Goal: Check status: Check status

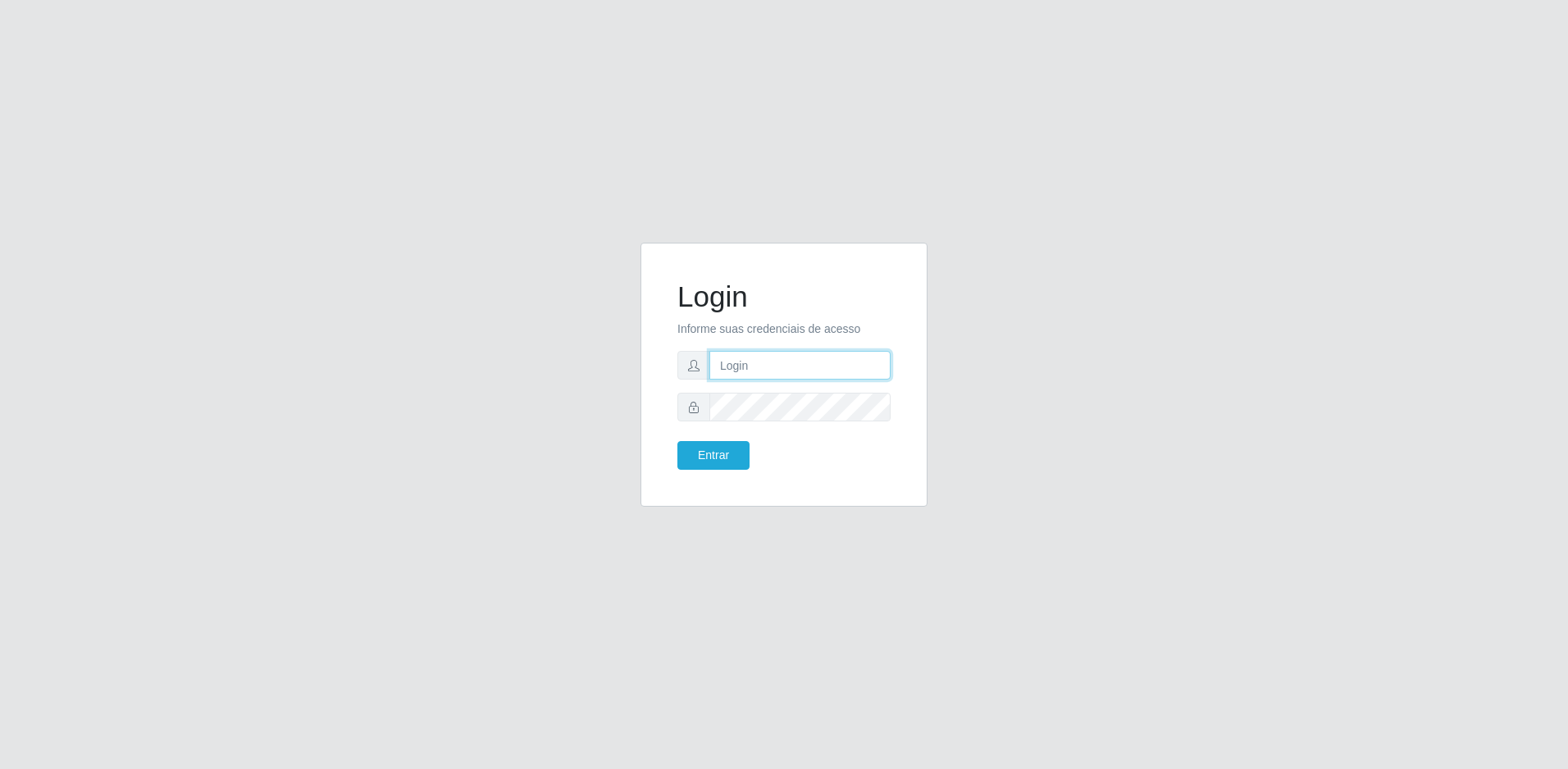
click at [861, 366] on input "text" at bounding box center [800, 364] width 181 height 28
type input "[PERSON_NAME][EMAIL_ADDRESS][DOMAIN_NAME]"
click at [790, 390] on form "Login Informe suas credenciais de acesso [PERSON_NAME][EMAIL_ADDRESS][DOMAIN_NA…" at bounding box center [784, 375] width 213 height 190
click at [677, 441] on button "Entrar" at bounding box center [713, 455] width 72 height 28
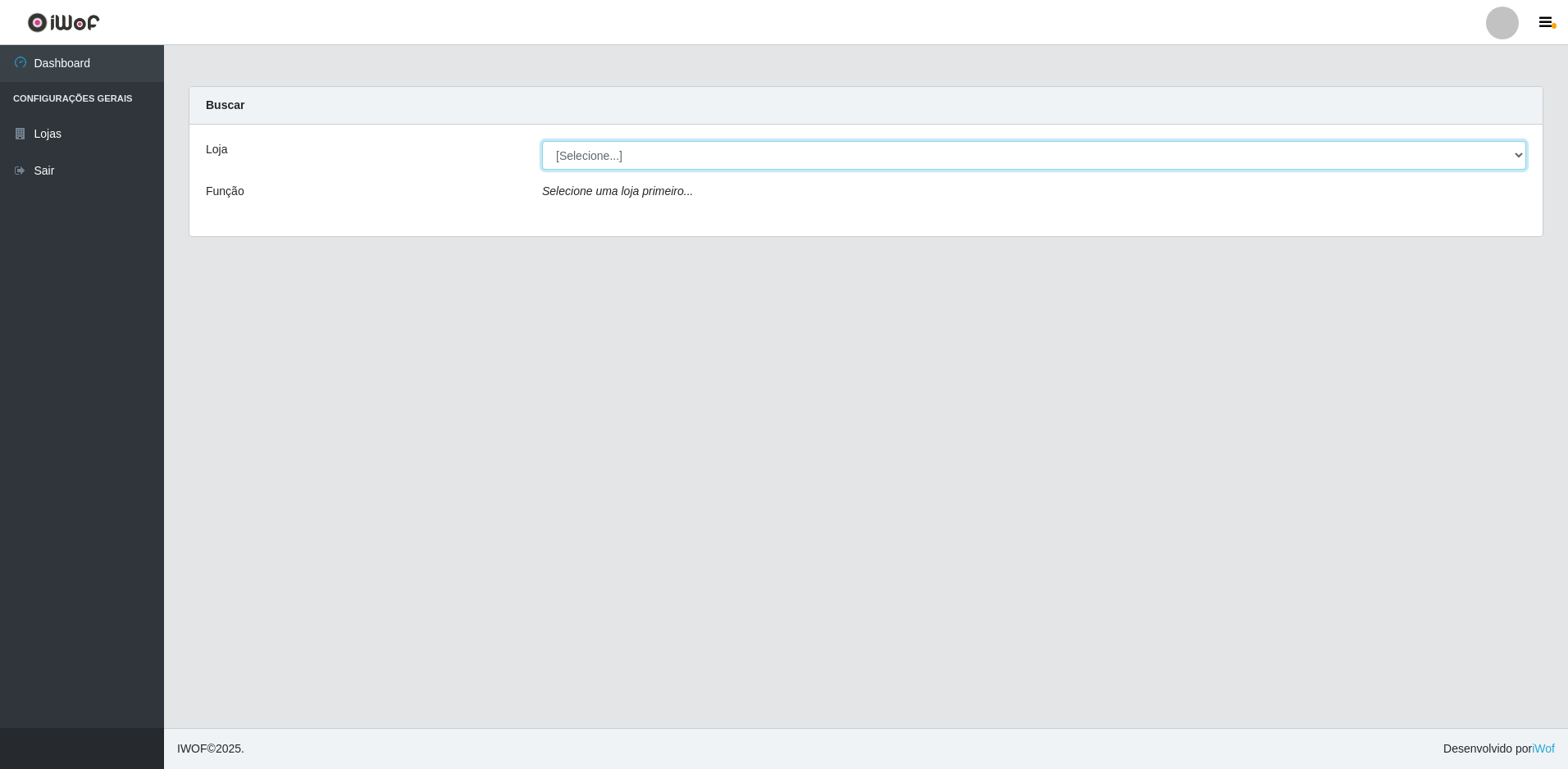
click at [1077, 162] on select "[Selecione...] Extrabom - Loja 51 Gaivotas" at bounding box center [1033, 155] width 984 height 28
select select "469"
click at [542, 141] on select "[Selecione...] Extrabom - Loja 51 Gaivotas" at bounding box center [1033, 155] width 984 height 28
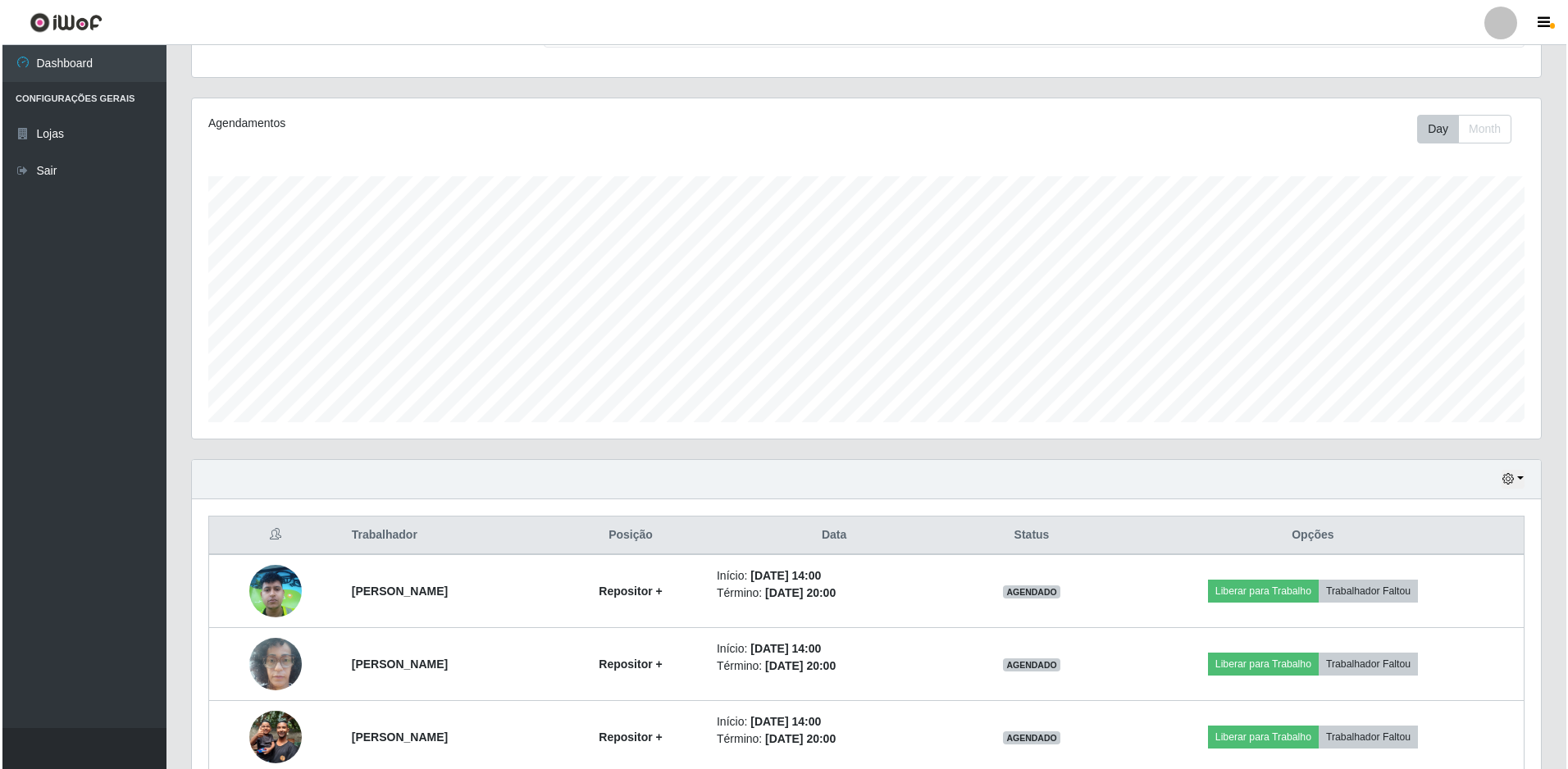
scroll to position [320, 0]
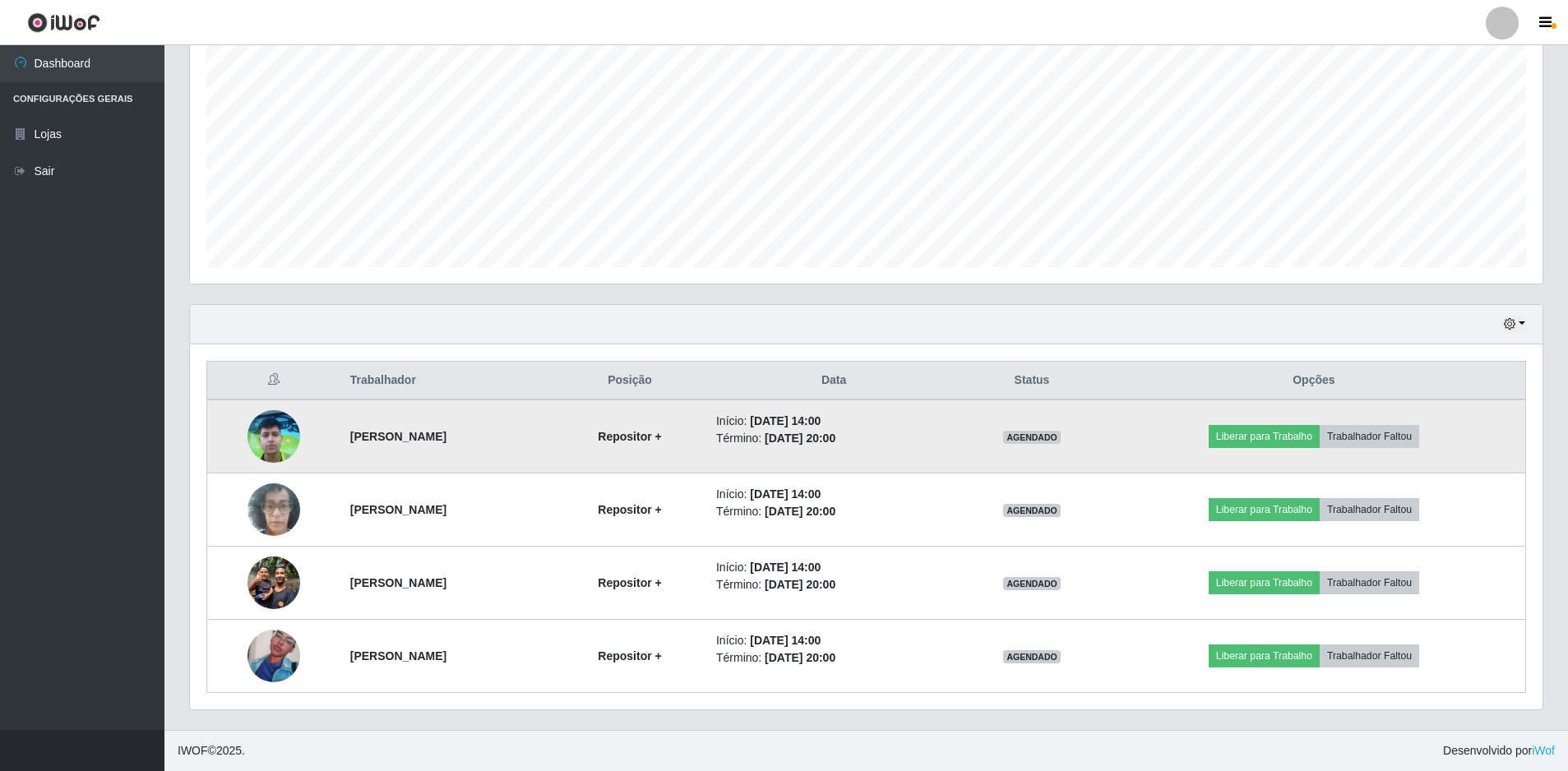
click at [264, 436] on img at bounding box center [273, 436] width 52 height 71
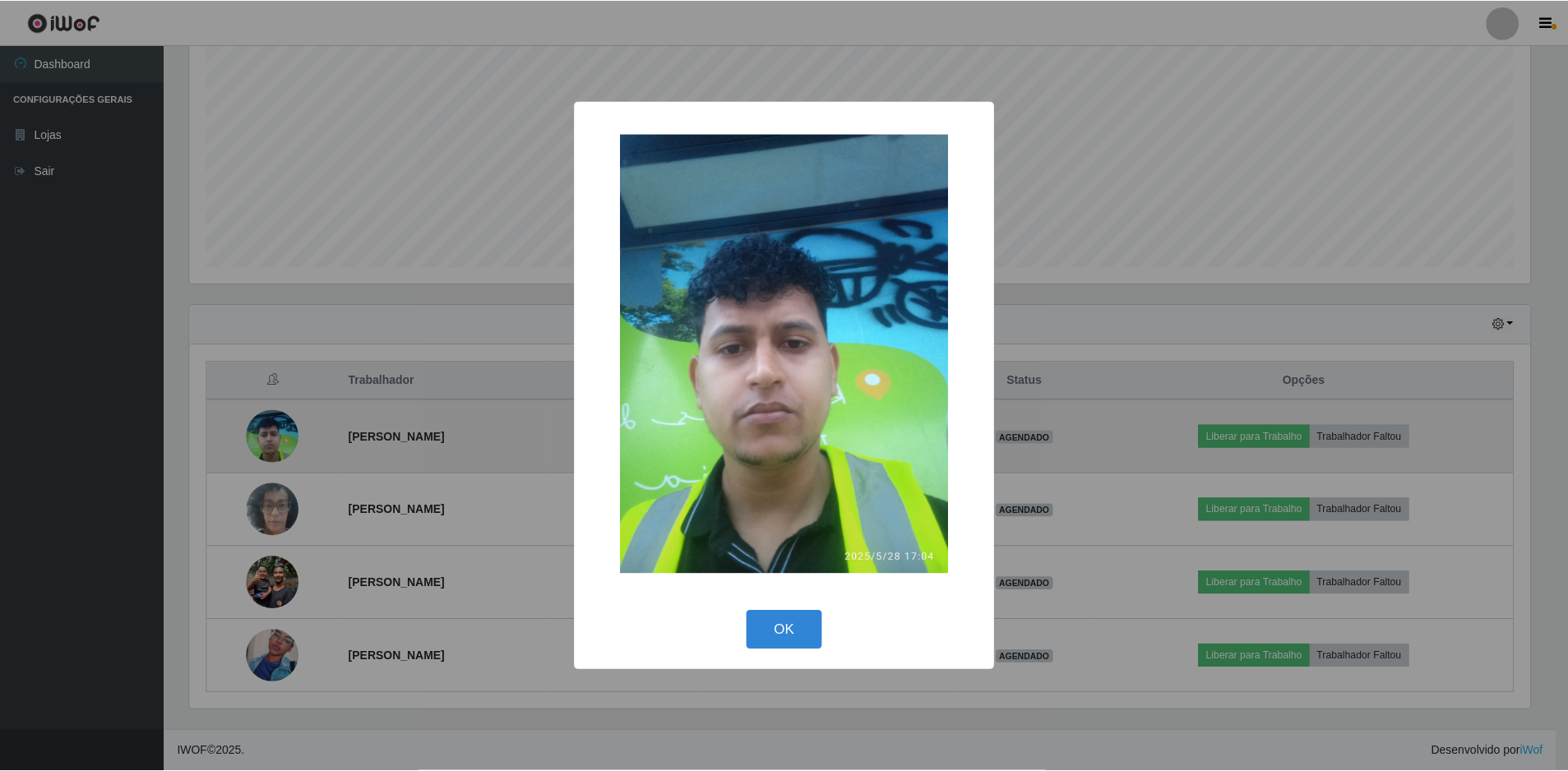
scroll to position [341, 1344]
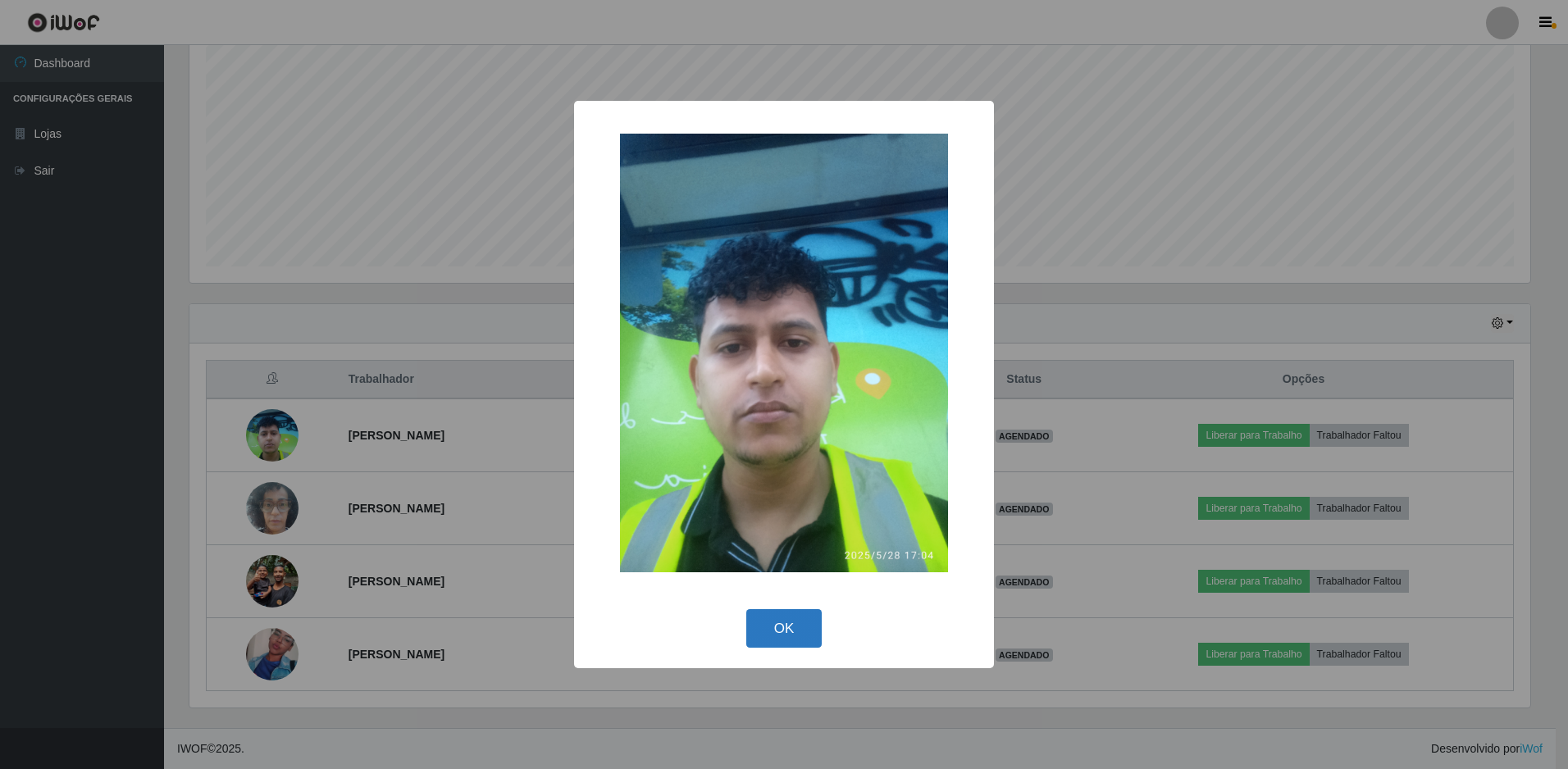
click at [789, 641] on button "OK" at bounding box center [784, 629] width 76 height 38
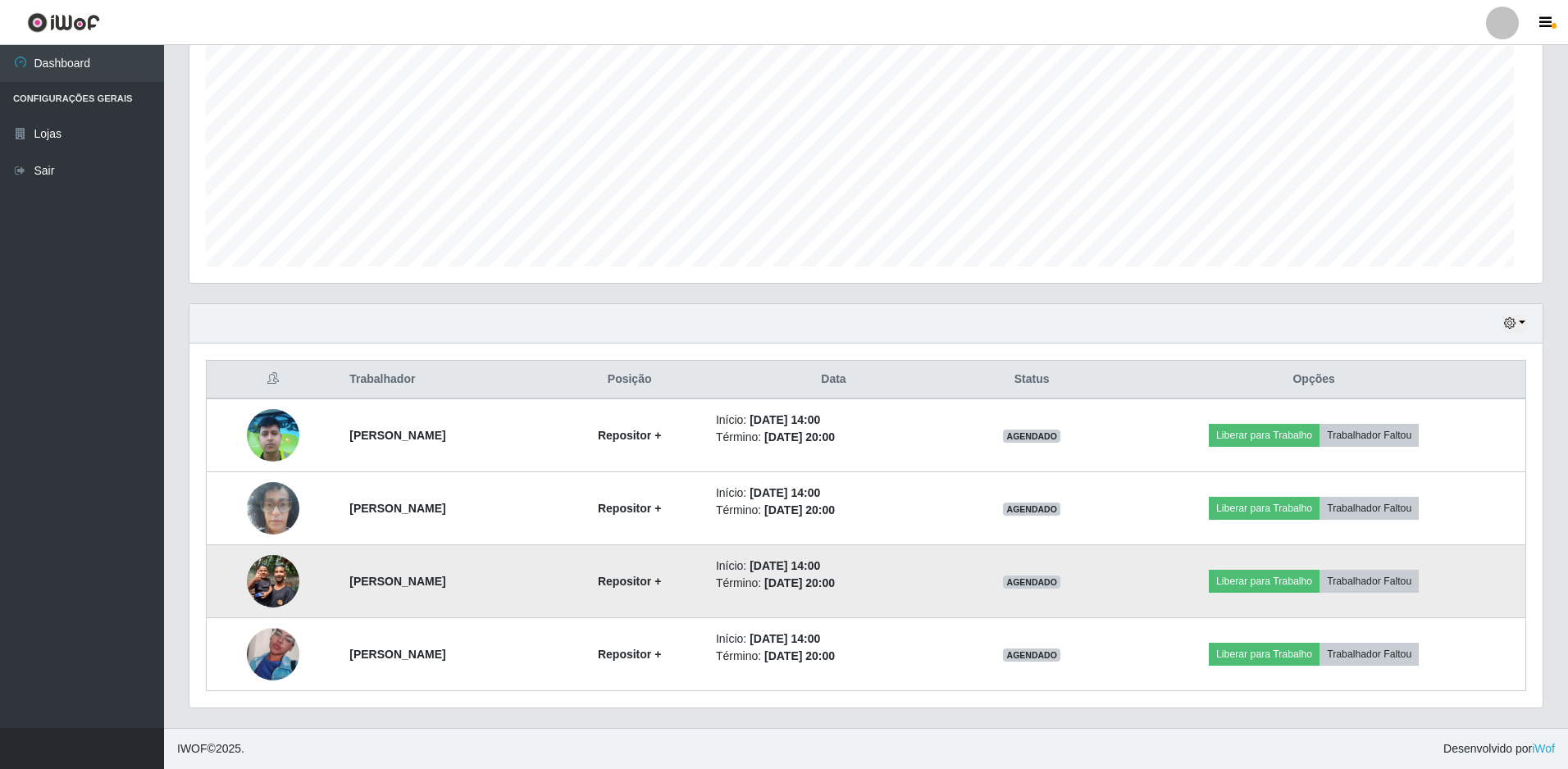
scroll to position [341, 1349]
click at [258, 574] on img at bounding box center [273, 581] width 52 height 70
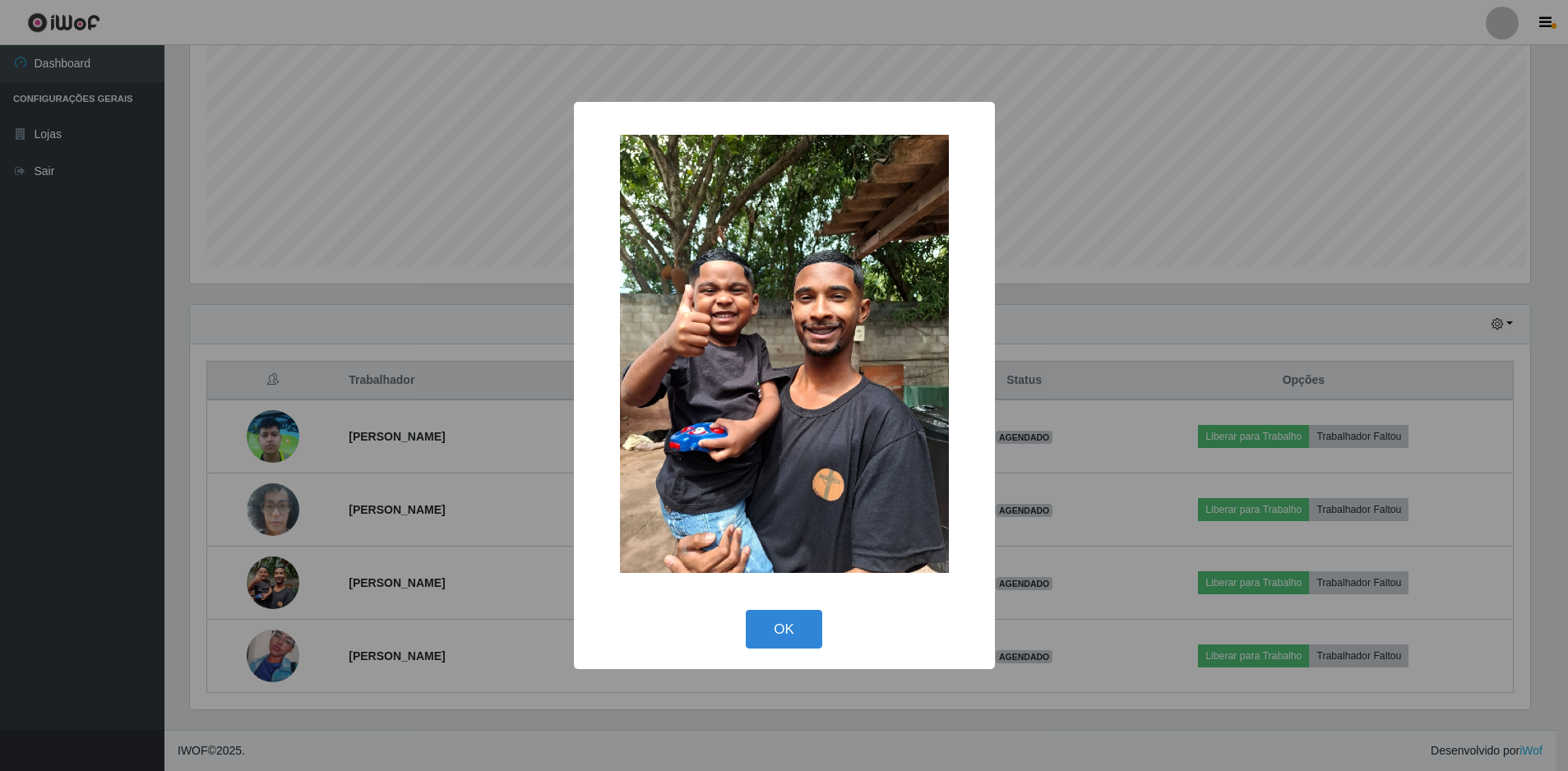
scroll to position [341, 1344]
click at [766, 628] on button "OK" at bounding box center [785, 630] width 76 height 39
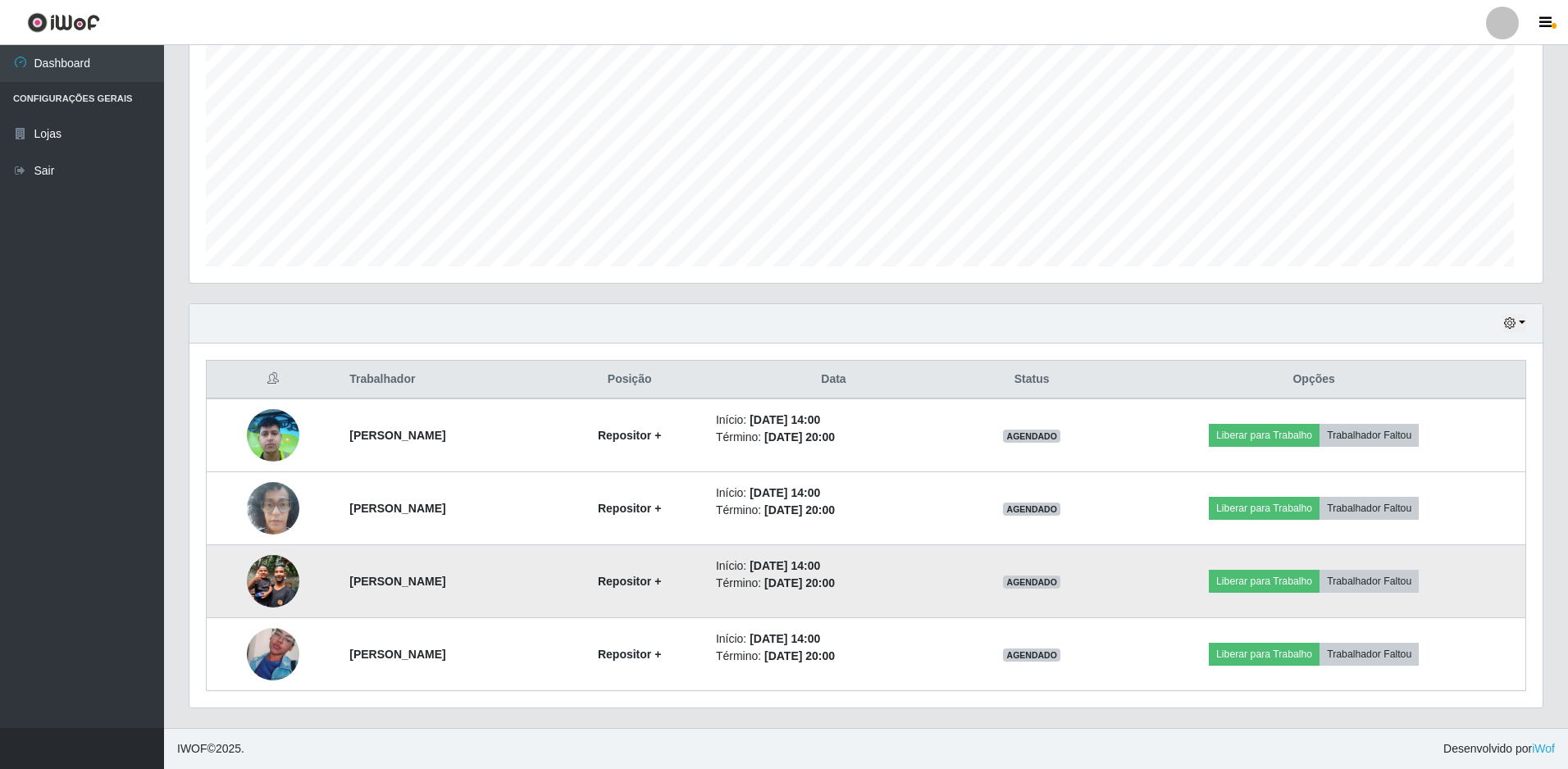
scroll to position [341, 1349]
click at [268, 577] on img at bounding box center [273, 581] width 52 height 70
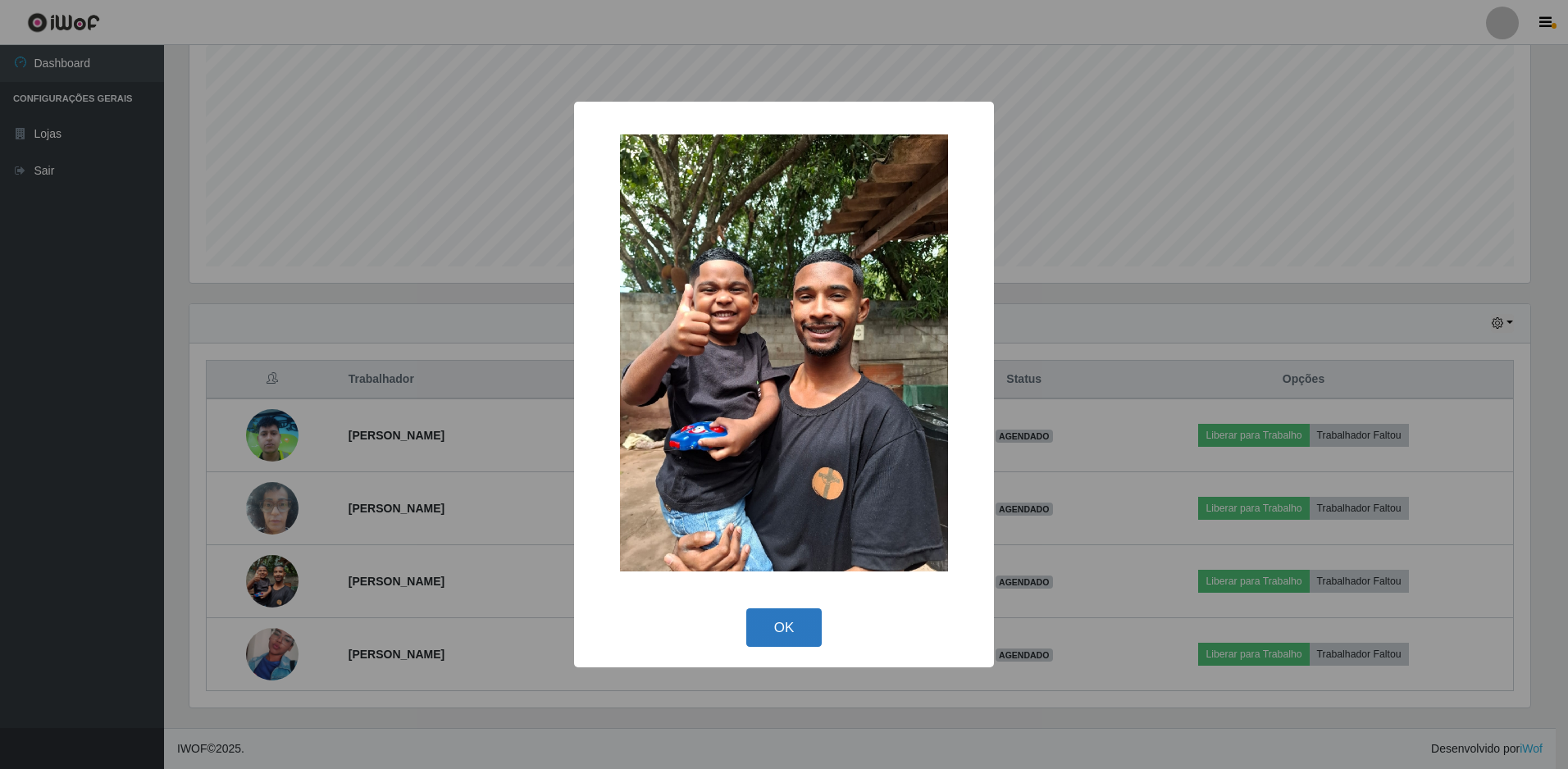
click at [784, 617] on button "OK" at bounding box center [784, 628] width 76 height 38
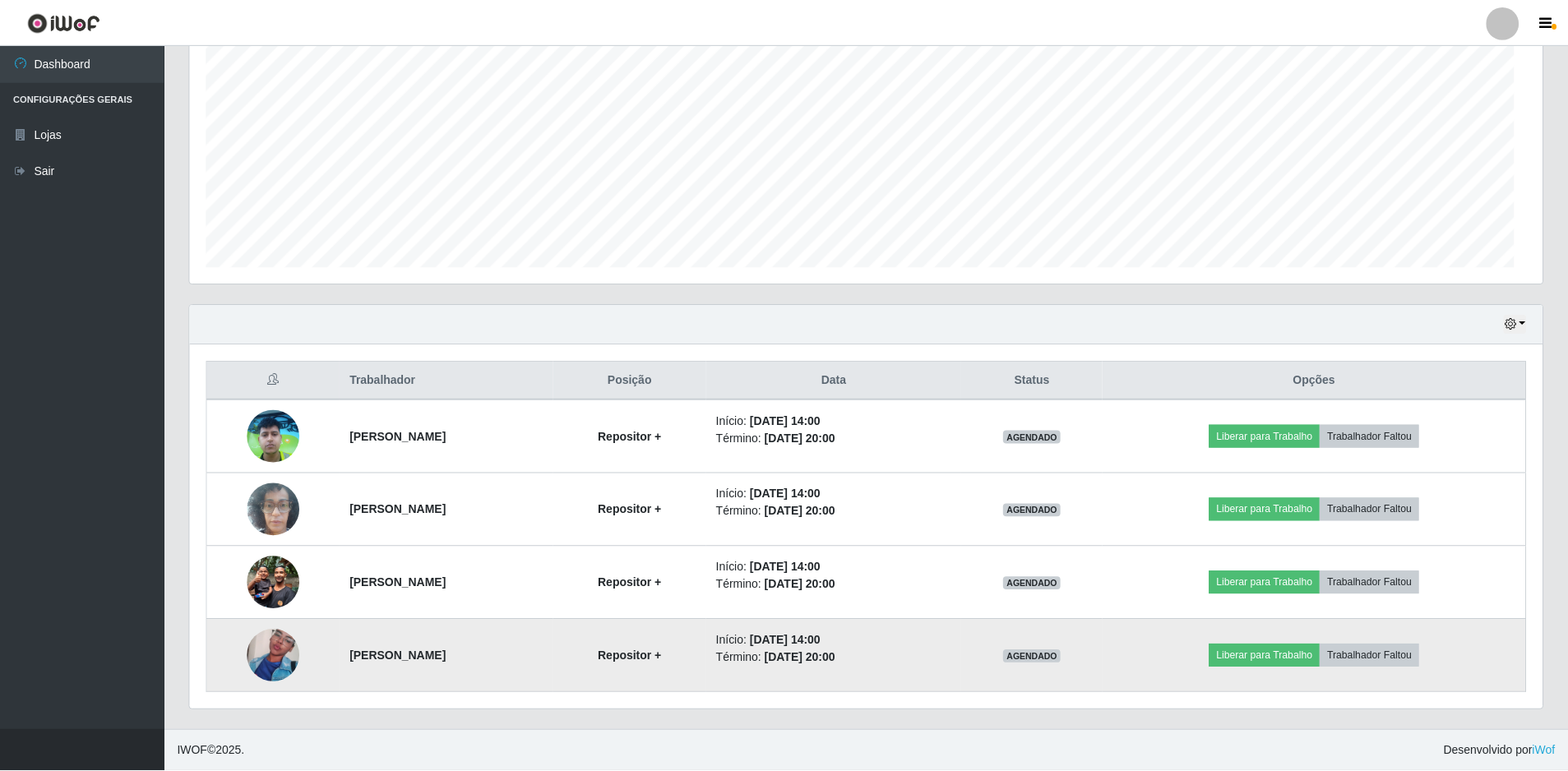
scroll to position [341, 1352]
click at [265, 646] on img at bounding box center [273, 656] width 52 height 94
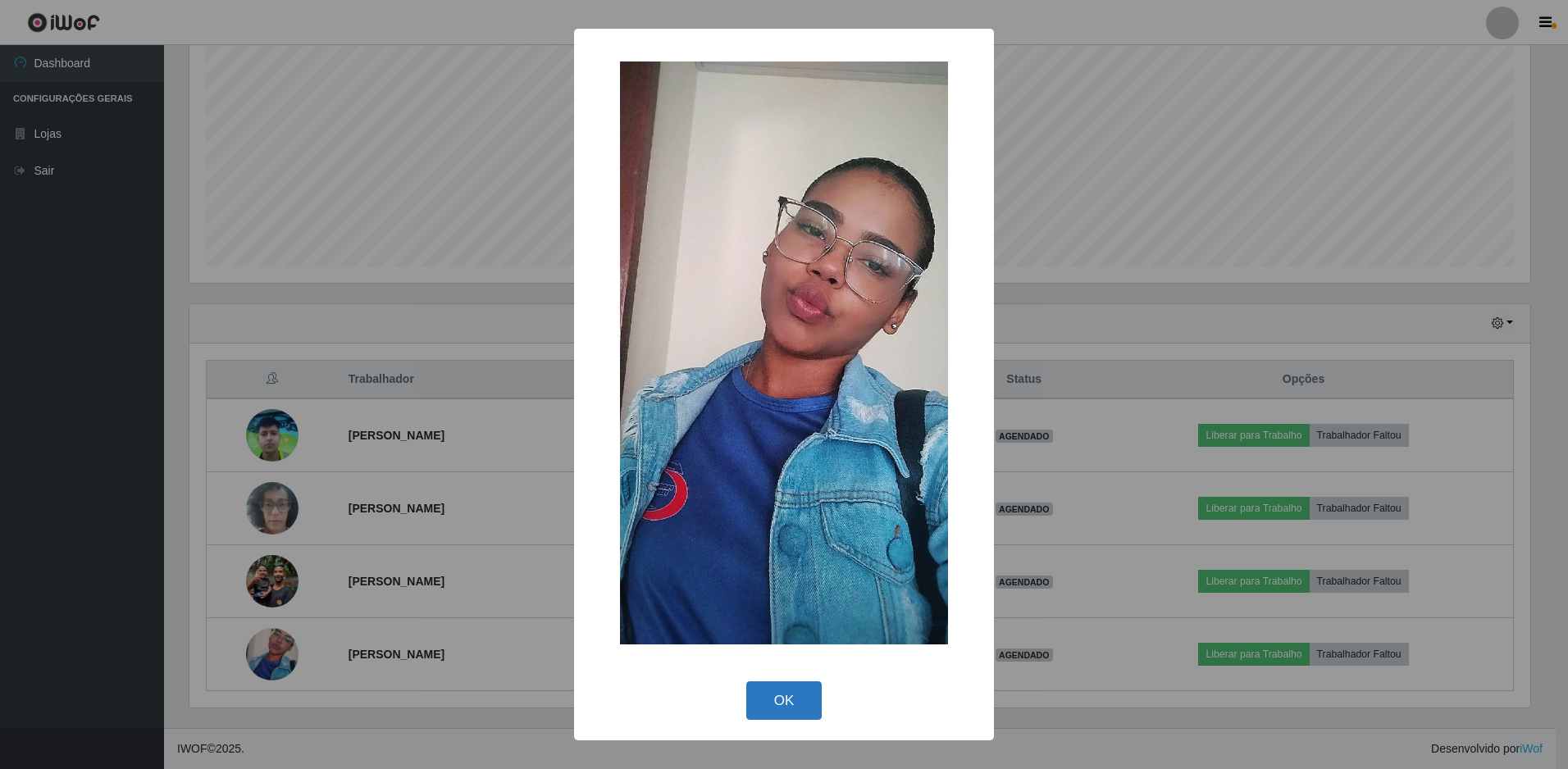
click at [761, 701] on button "OK" at bounding box center [784, 701] width 76 height 38
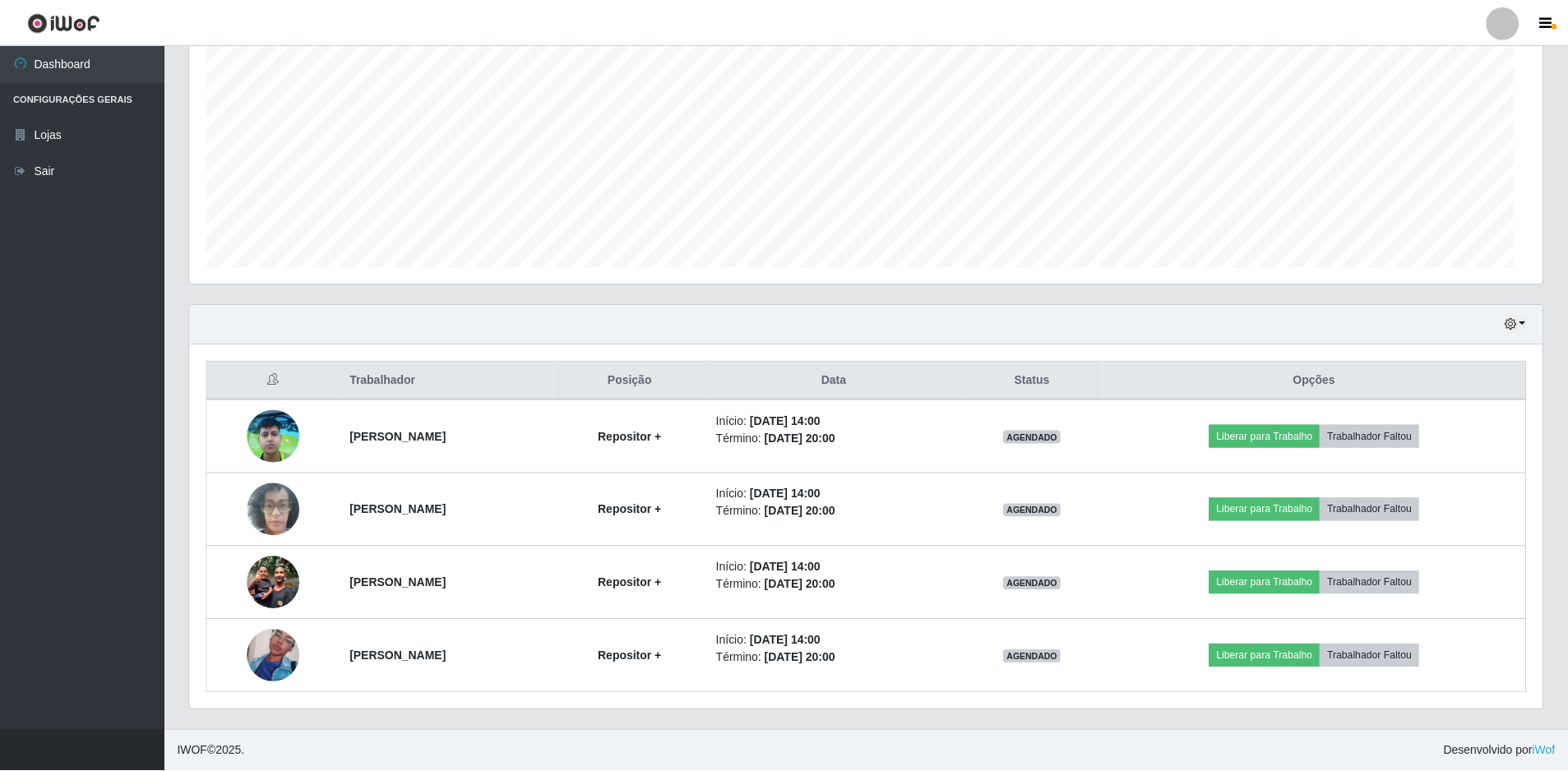
scroll to position [341, 1352]
